Goal: Navigation & Orientation: Find specific page/section

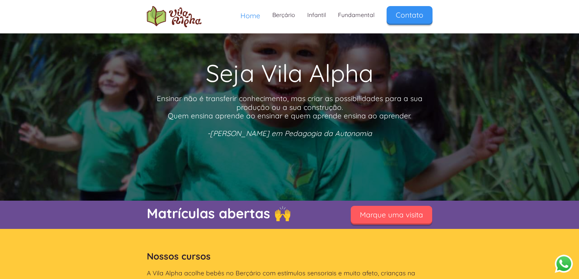
click at [241, 12] on span "Home" at bounding box center [250, 15] width 20 height 9
click at [282, 15] on link "Berçário" at bounding box center [283, 15] width 35 height 18
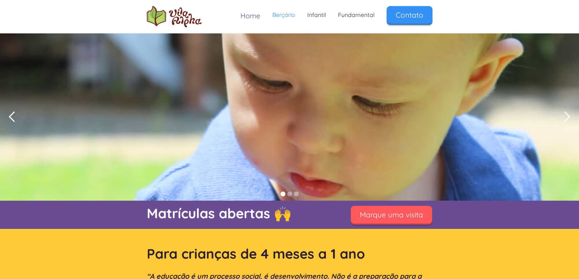
click at [243, 12] on span "Home" at bounding box center [250, 15] width 20 height 9
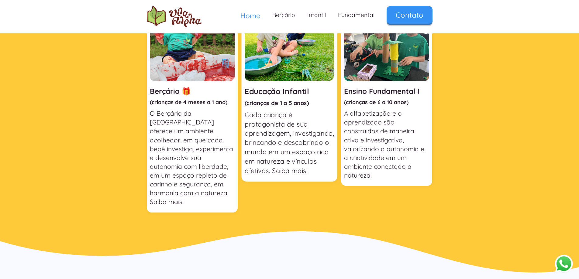
scroll to position [246, 0]
